Goal: Task Accomplishment & Management: Manage account settings

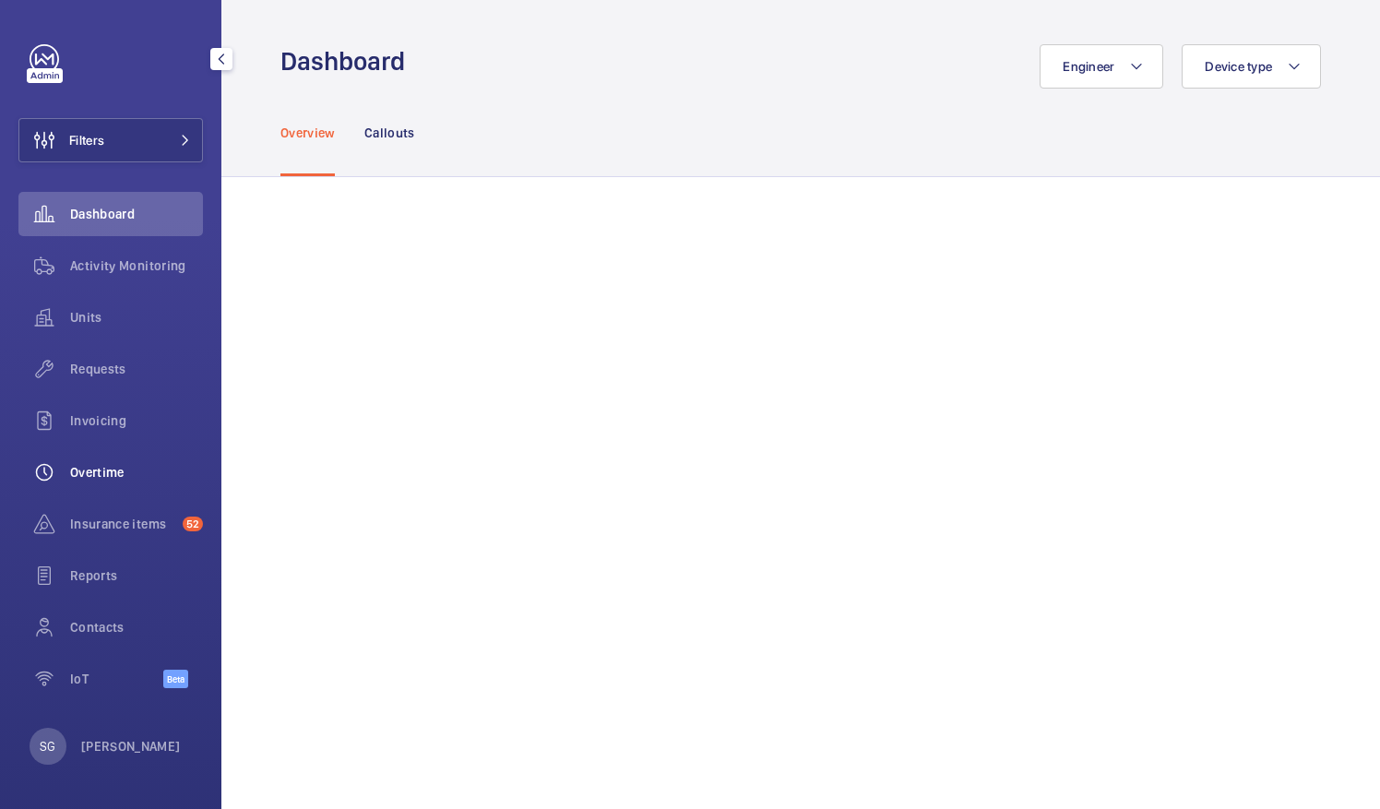
click at [108, 468] on span "Overtime" at bounding box center [136, 472] width 133 height 18
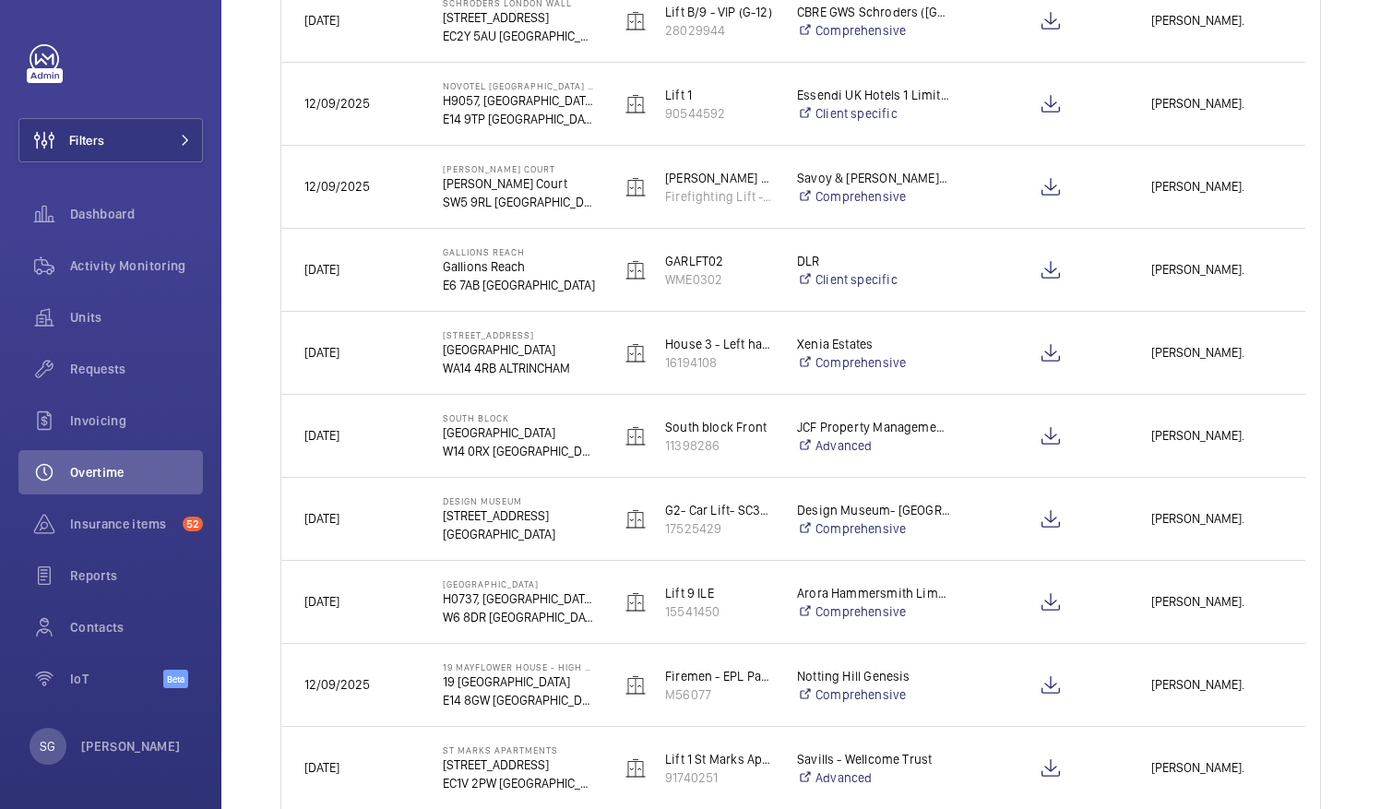
scroll to position [945, 0]
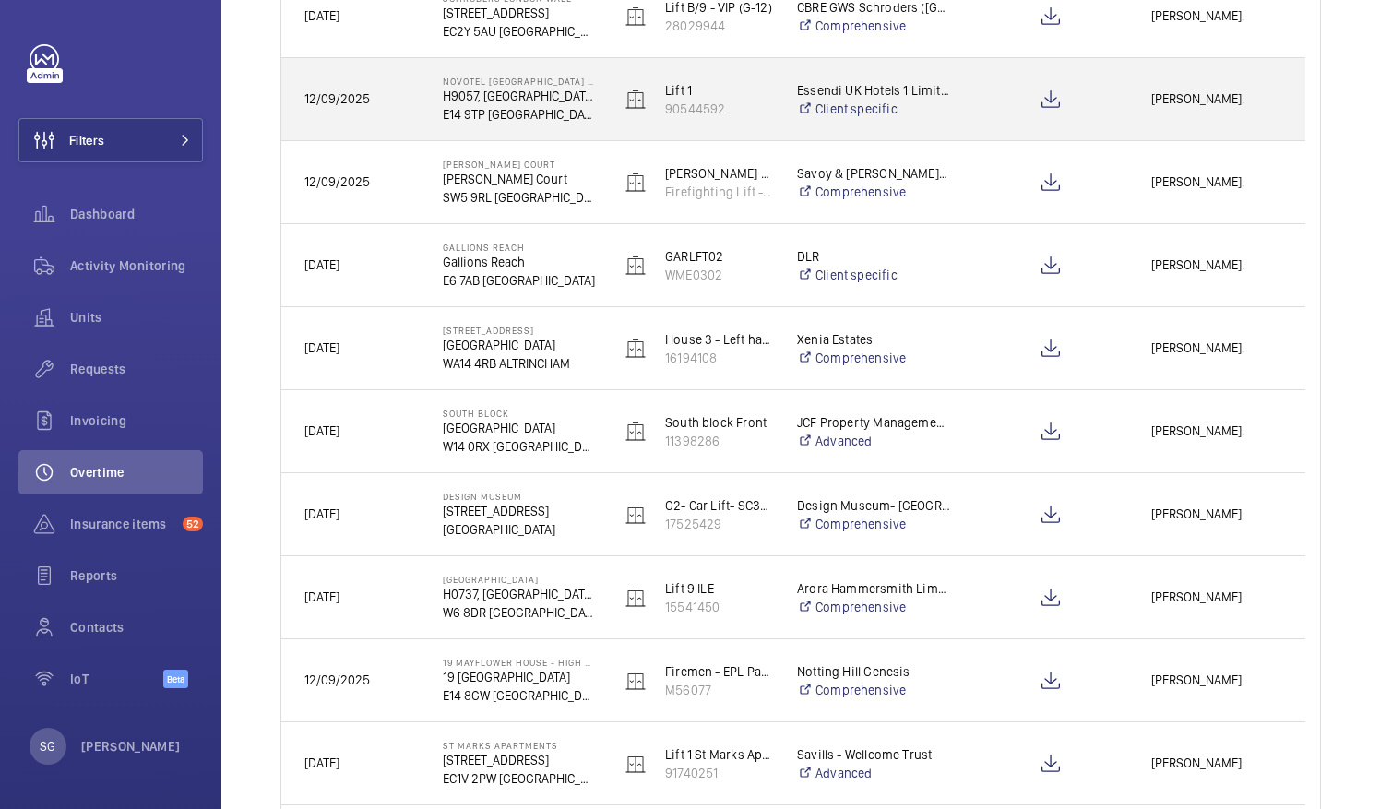
click at [1204, 87] on div "[PERSON_NAME]." at bounding box center [1216, 99] width 175 height 58
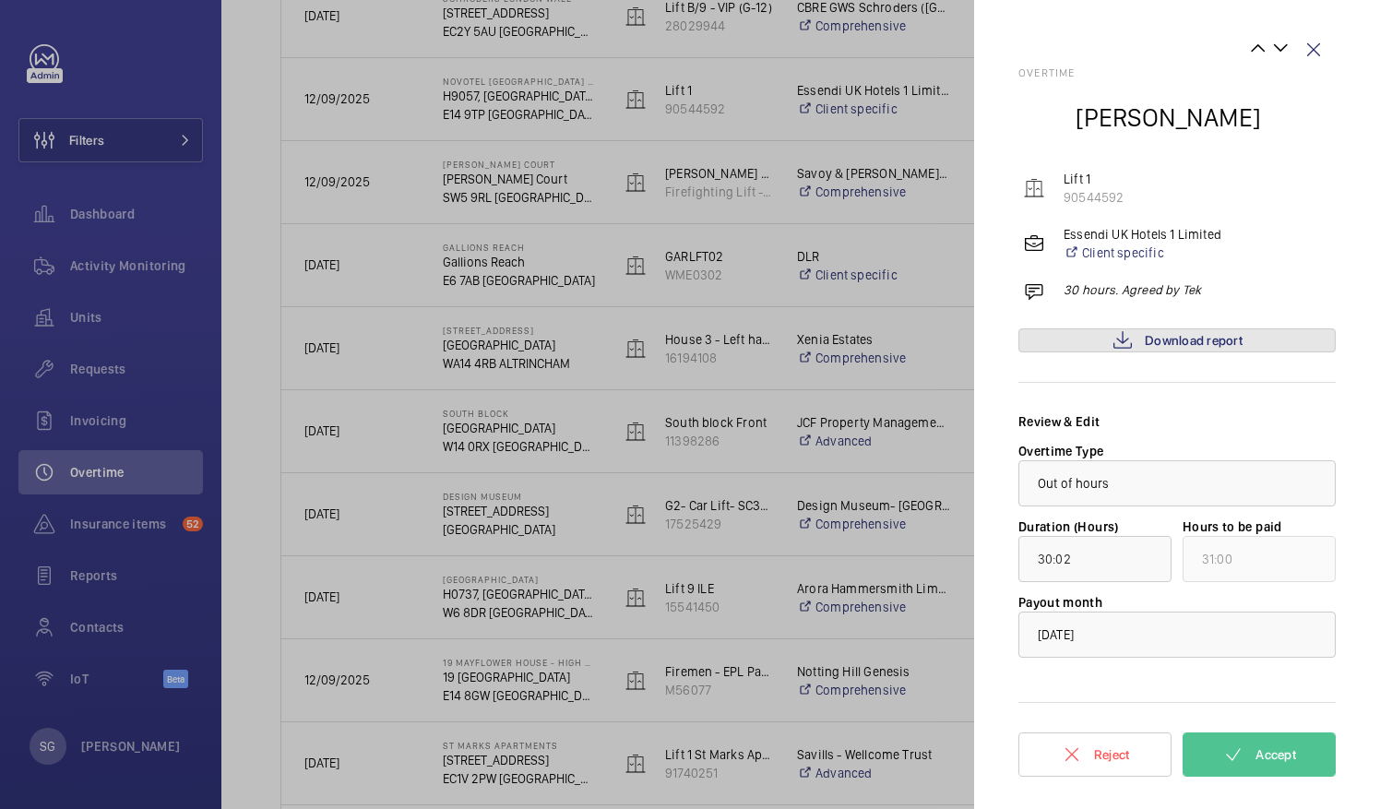
click at [1249, 347] on link "Download report" at bounding box center [1176, 340] width 317 height 24
click at [1275, 754] on span "Accept" at bounding box center [1275, 754] width 41 height 15
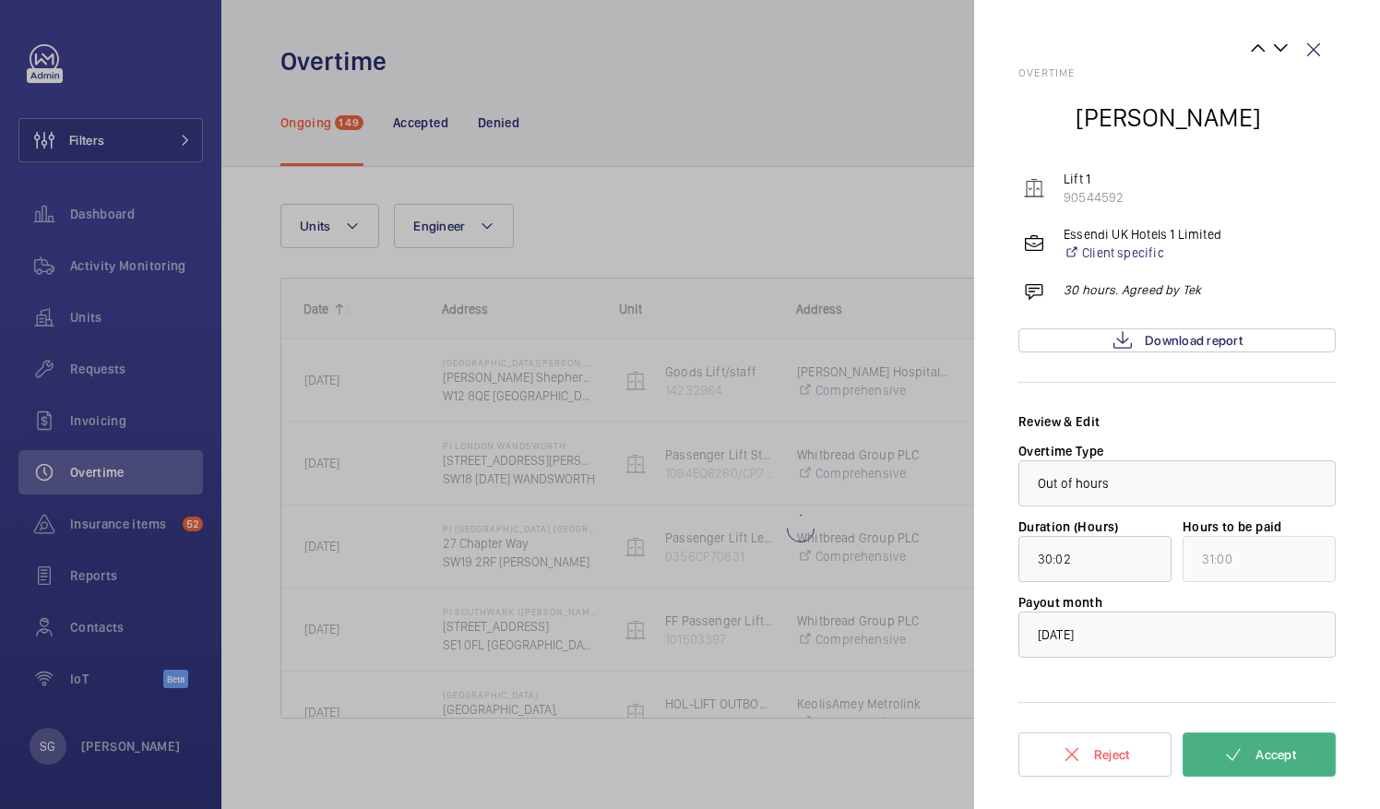
scroll to position [0, 0]
type input "00:03"
type input "01:00"
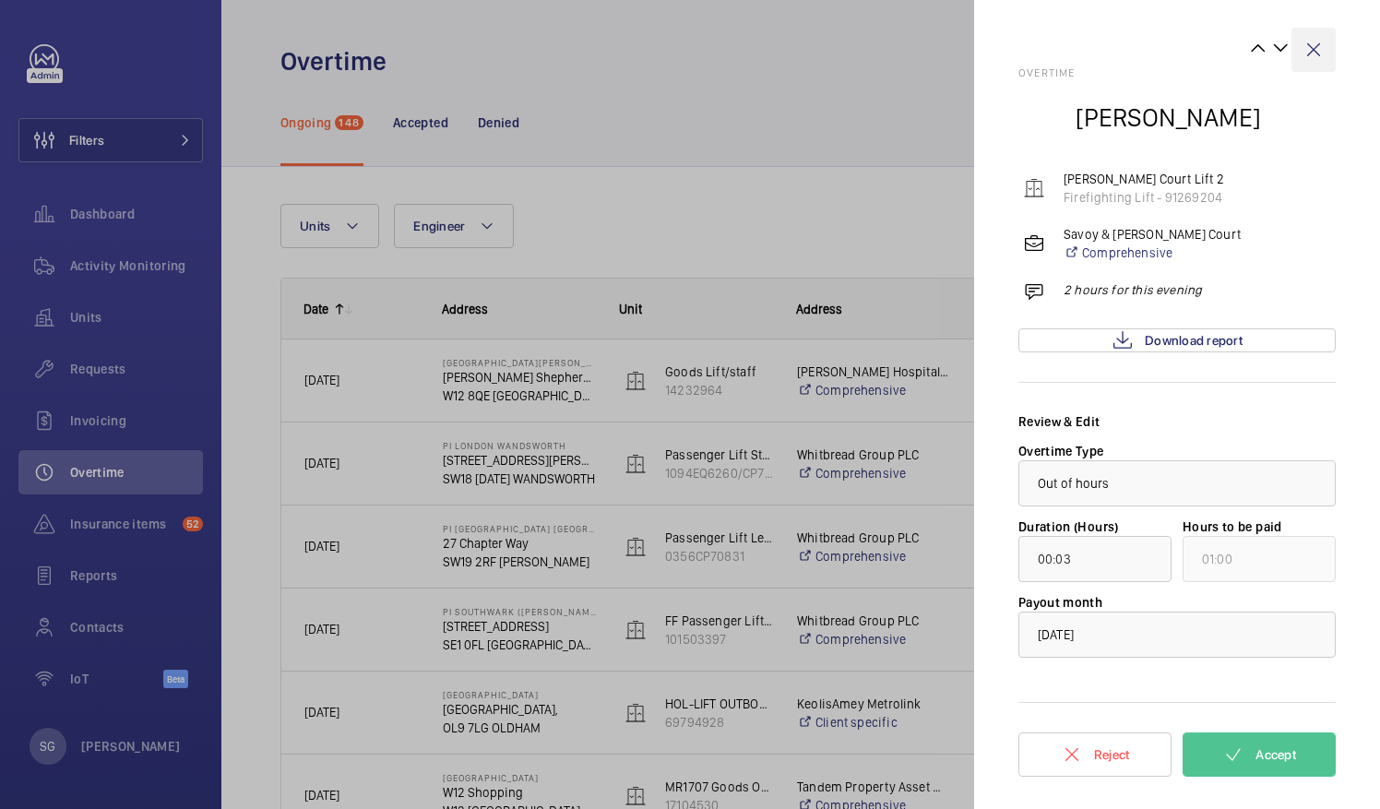
click at [1322, 40] on wm-front-icon-button at bounding box center [1313, 50] width 44 height 44
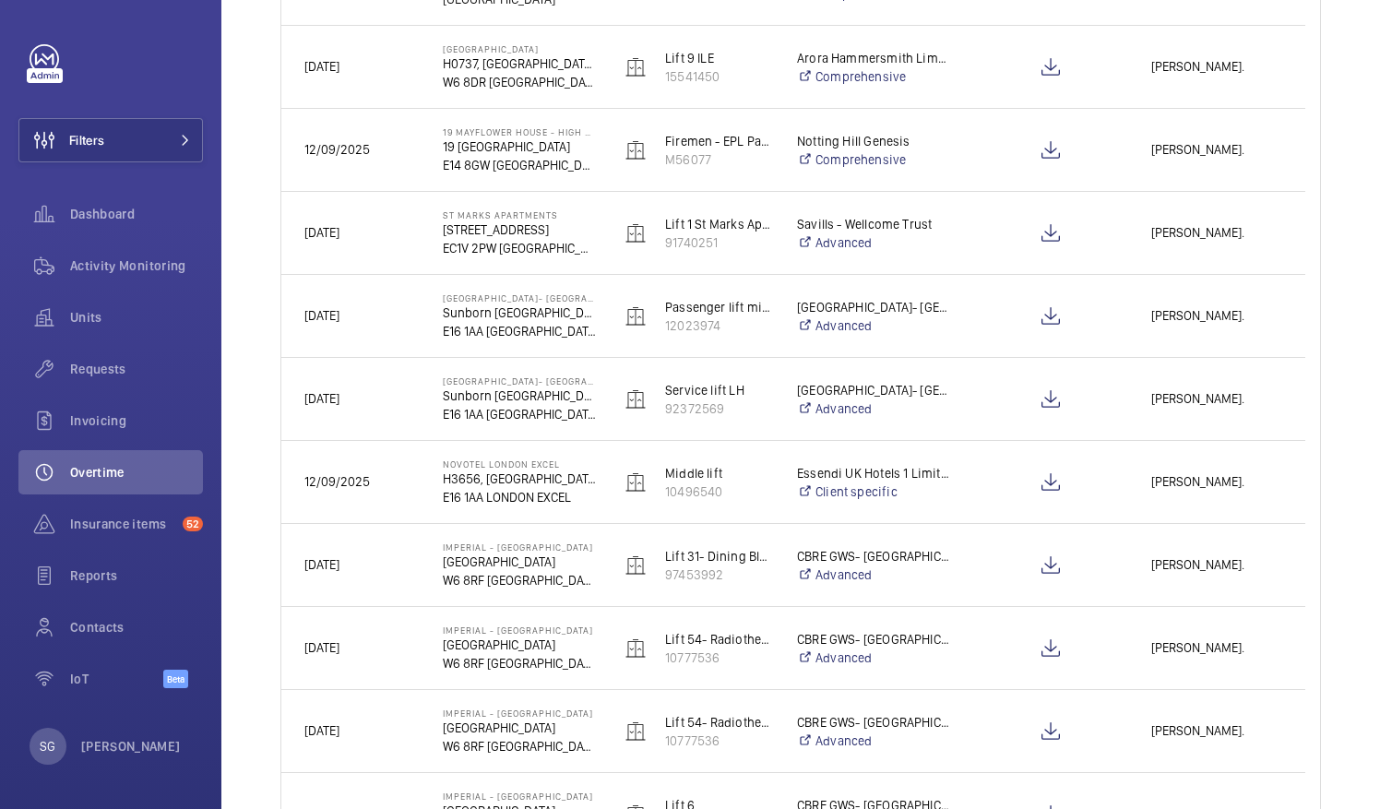
scroll to position [1481, 0]
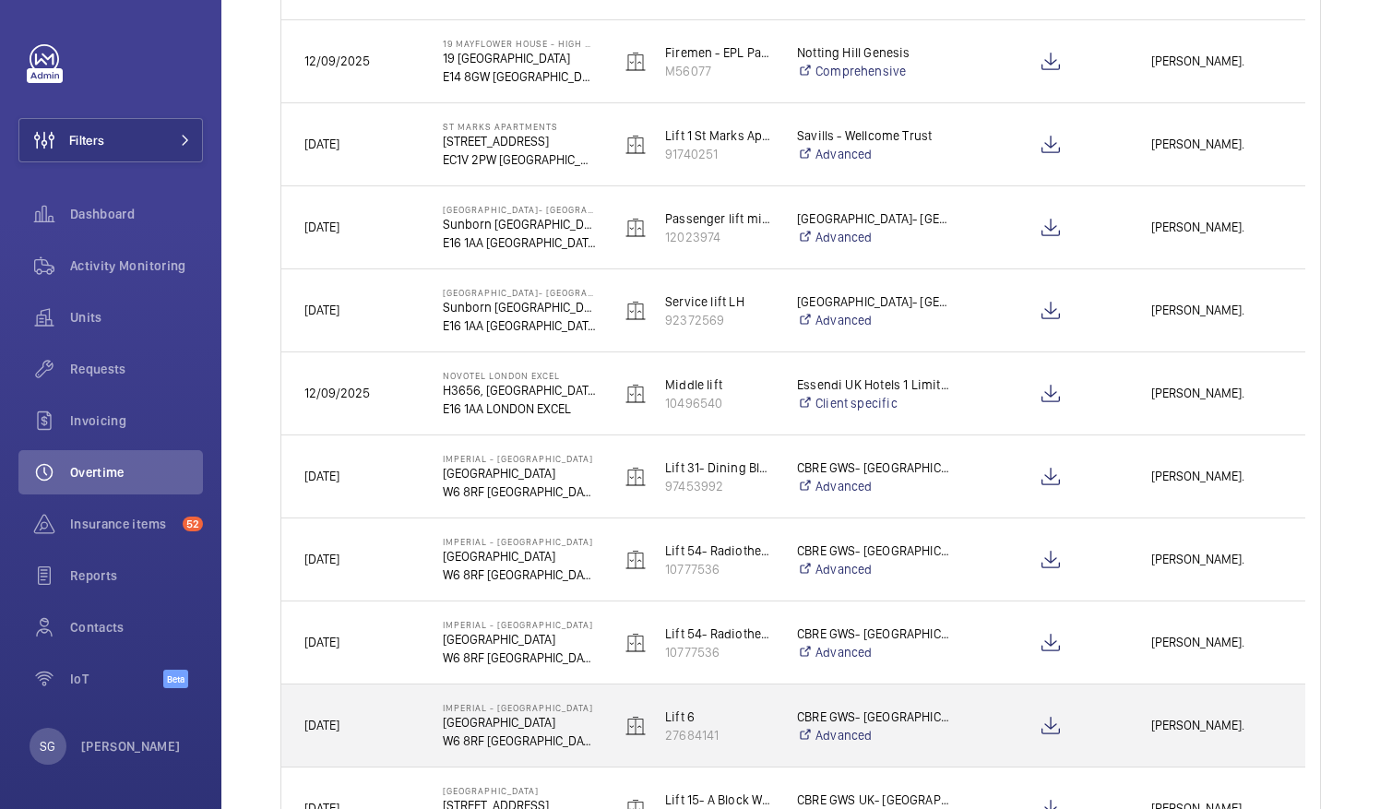
click at [1210, 716] on span "[PERSON_NAME]." at bounding box center [1216, 725] width 131 height 21
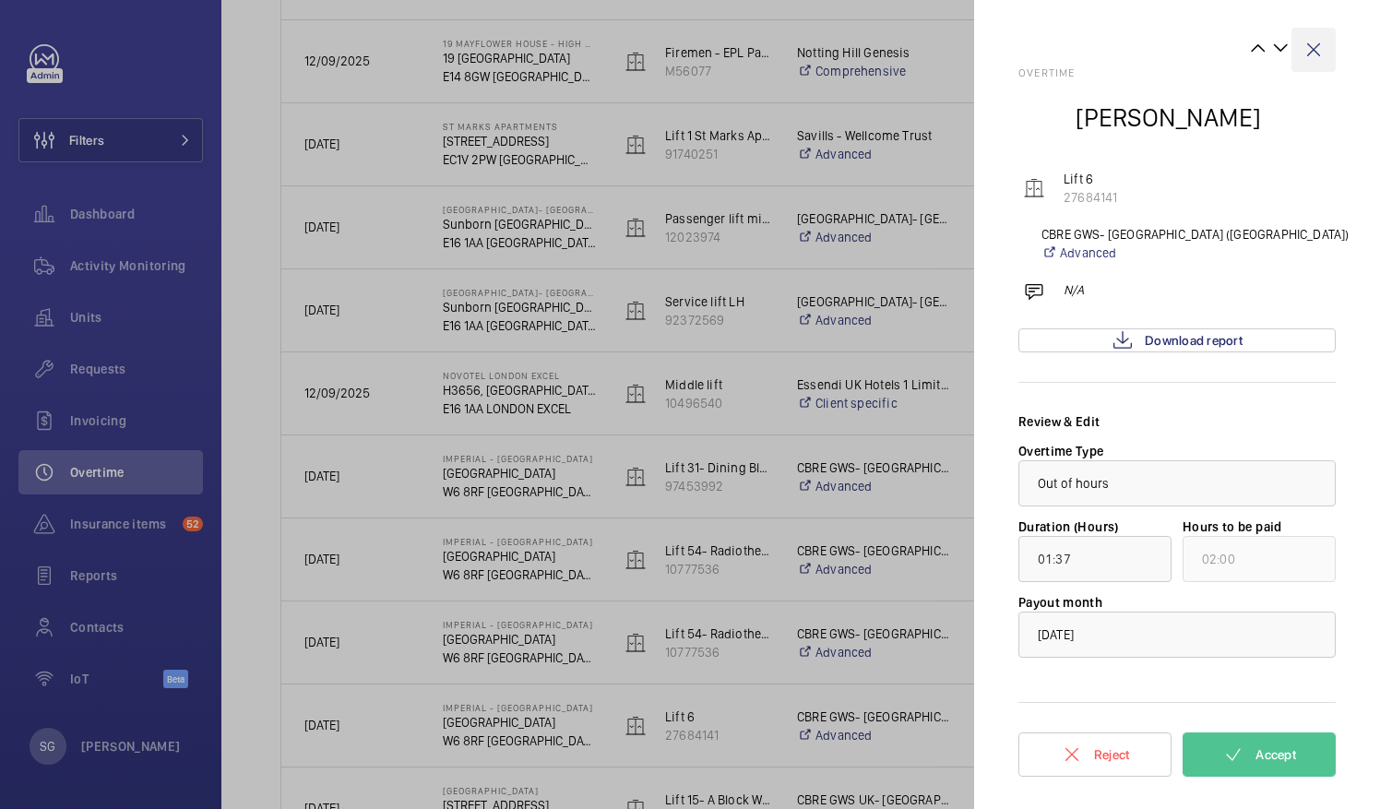
click at [1317, 55] on wm-front-icon-button at bounding box center [1313, 50] width 44 height 44
